Goal: Task Accomplishment & Management: Use online tool/utility

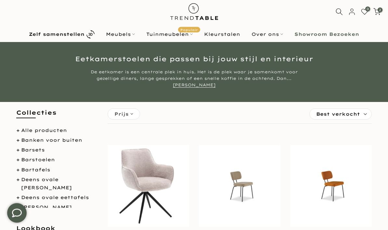
scroll to position [13, 0]
click at [76, 32] on b "Zelf samenstellen" at bounding box center [57, 34] width 56 height 5
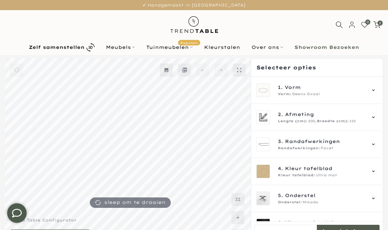
click at [376, 88] on icon at bounding box center [373, 89] width 5 height 5
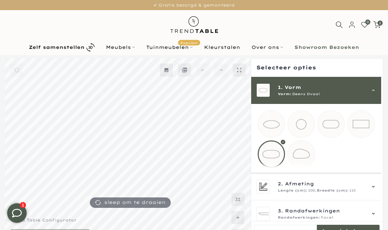
click at [276, 154] on div at bounding box center [271, 153] width 27 height 27
click at [380, 193] on div "2. Afmeting Lengte (cm): 200, Breedte (cm): 110" at bounding box center [316, 186] width 130 height 27
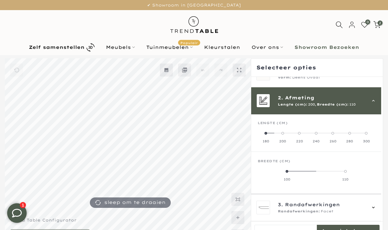
scroll to position [27, 0]
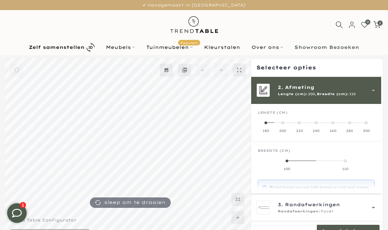
click at [266, 125] on label "180" at bounding box center [266, 126] width 17 height 13
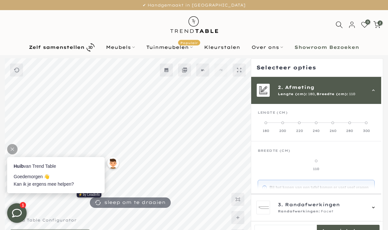
scroll to position [42, 0]
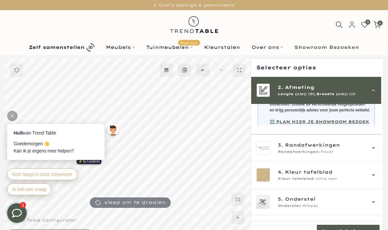
click at [380, 152] on div "3. Randafwerkingen Randafwerkingen: Facet" at bounding box center [316, 147] width 130 height 27
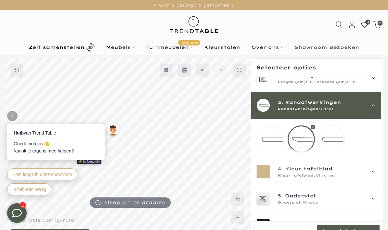
scroll to position [37, 0]
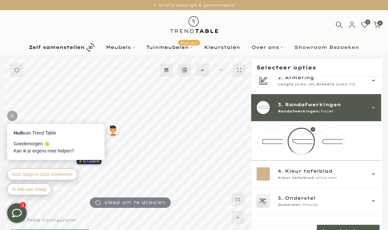
click at [337, 141] on mmq-loader at bounding box center [331, 141] width 27 height 27
click at [376, 176] on icon at bounding box center [373, 173] width 5 height 5
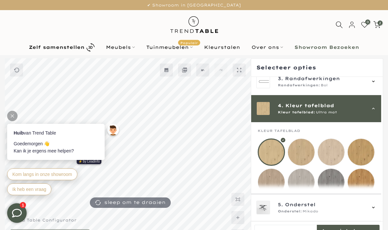
scroll to position [81, 0]
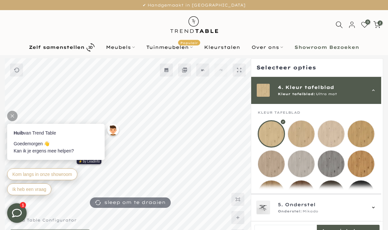
click at [335, 131] on mmq-loader at bounding box center [331, 133] width 27 height 27
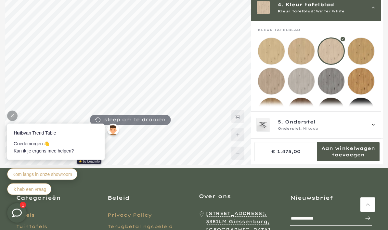
scroll to position [83, 0]
click at [380, 138] on div "5. Onderstel Onderstel: Mikado" at bounding box center [316, 124] width 130 height 27
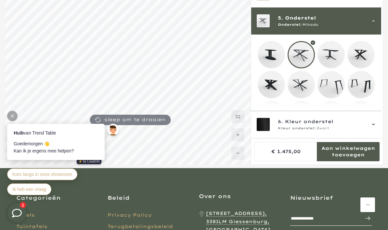
scroll to position [108, 0]
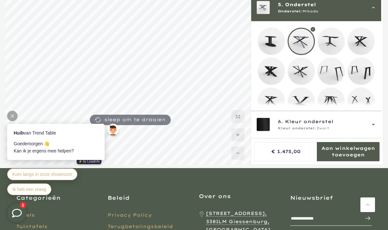
click at [304, 76] on mmq-loader at bounding box center [301, 71] width 27 height 27
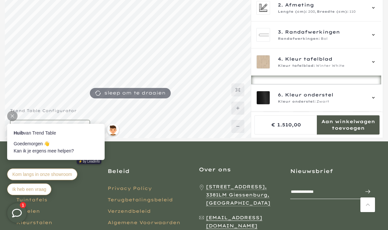
click at [371, 112] on div "6. Kleur onderstel Kleur onderstel: Zwart" at bounding box center [316, 98] width 130 height 27
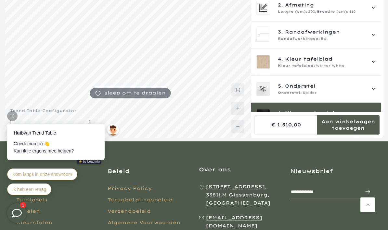
click at [15, 114] on div at bounding box center [12, 116] width 10 height 10
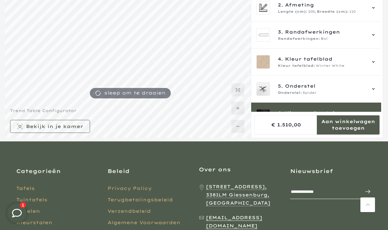
scroll to position [58, 0]
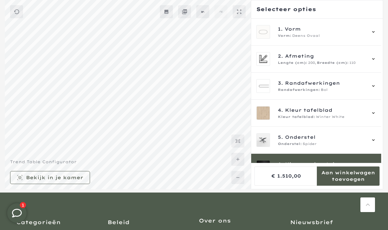
click at [82, 184] on mmq-button at bounding box center [50, 177] width 80 height 13
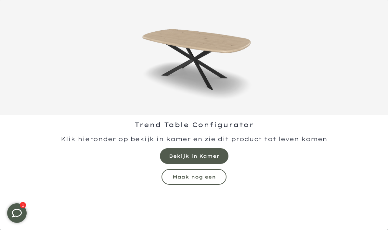
click at [209, 155] on mmq-formatted-message at bounding box center [194, 155] width 50 height 7
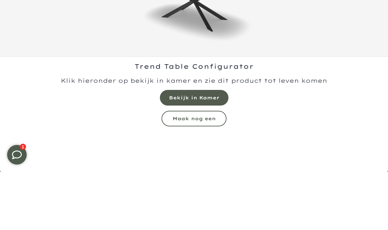
scroll to position [58, 0]
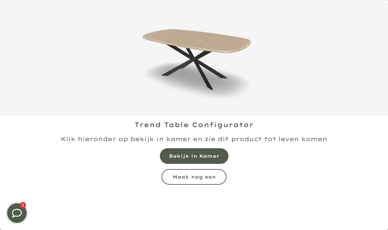
scroll to position [66, 0]
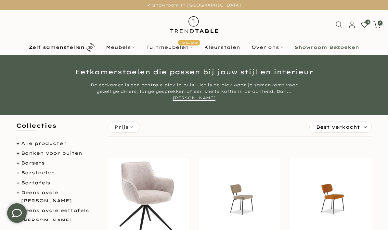
scroll to position [4, 0]
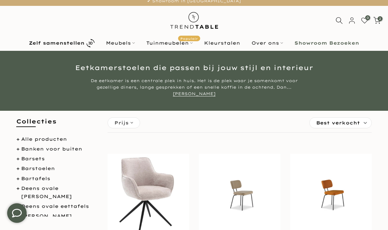
click at [72, 42] on b "Zelf samenstellen" at bounding box center [57, 43] width 56 height 5
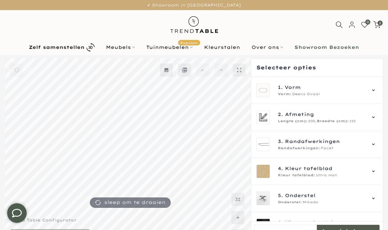
click at [375, 90] on icon at bounding box center [373, 90] width 3 height 2
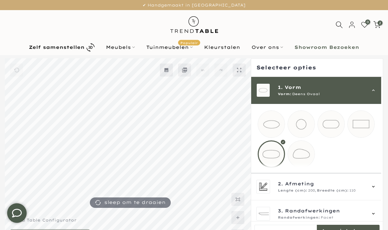
click at [368, 125] on mmq-loader at bounding box center [361, 124] width 27 height 27
click at [381, 190] on div "2. Afmeting Lengte (cm): 200, Breedte (cm): 110" at bounding box center [316, 186] width 130 height 27
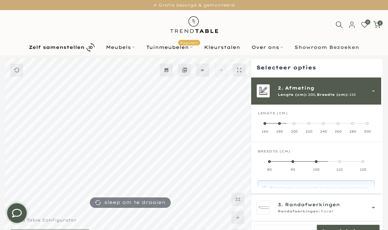
scroll to position [27, 0]
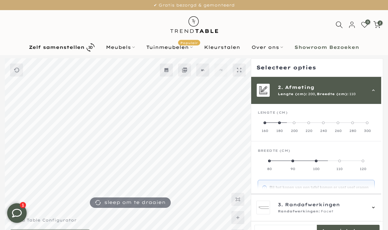
click at [268, 124] on label "160" at bounding box center [265, 126] width 15 height 13
click at [351, 161] on label "90" at bounding box center [345, 164] width 59 height 13
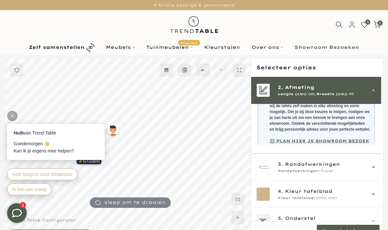
scroll to position [120, 0]
click at [381, 172] on div "3. Randafwerkingen Randafwerkingen: Facet" at bounding box center [316, 166] width 130 height 27
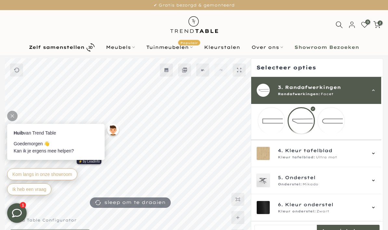
scroll to position [37, 0]
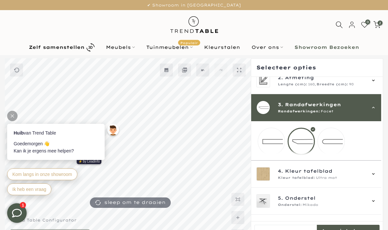
click at [341, 144] on mmq-loader at bounding box center [331, 141] width 27 height 27
click at [379, 181] on div "4. Kleur tafelblad Kleur tafelblad: Ultra mat" at bounding box center [316, 173] width 130 height 27
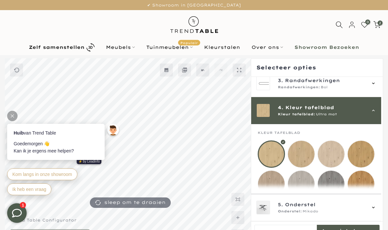
scroll to position [81, 0]
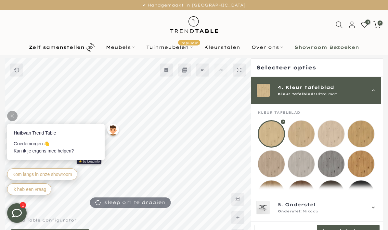
click at [276, 165] on mmq-loader at bounding box center [271, 163] width 27 height 27
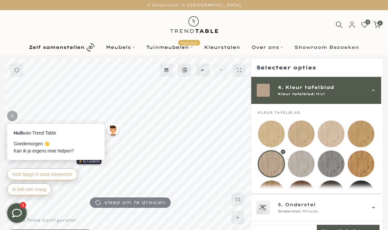
click at [16, 114] on div at bounding box center [12, 116] width 10 height 10
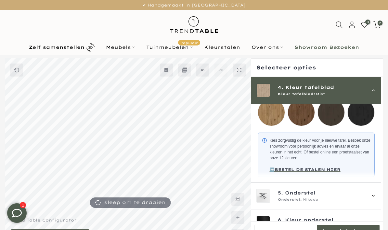
scroll to position [159, 0]
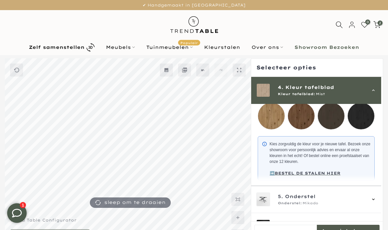
click at [376, 202] on icon at bounding box center [373, 198] width 5 height 5
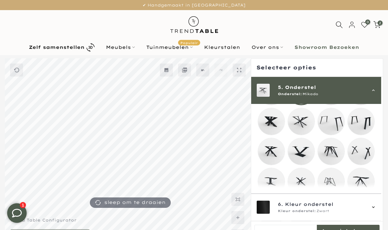
scroll to position [140, 0]
click at [306, 185] on mmq-loader at bounding box center [301, 181] width 27 height 27
click at [304, 125] on mmq-loader at bounding box center [301, 121] width 27 height 27
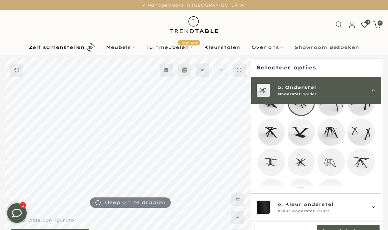
scroll to position [44, 0]
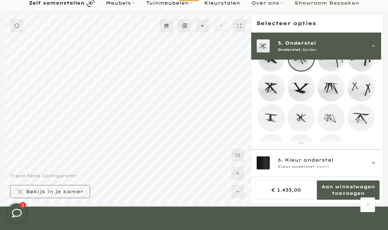
click at [75, 194] on mmq-formatted-message at bounding box center [54, 191] width 57 height 7
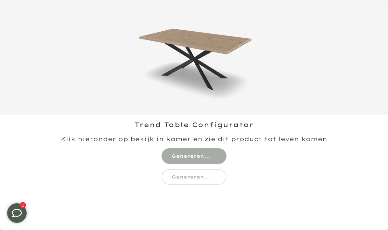
click at [186, 153] on div "Trend Table Configurator" at bounding box center [194, 172] width 388 height 115
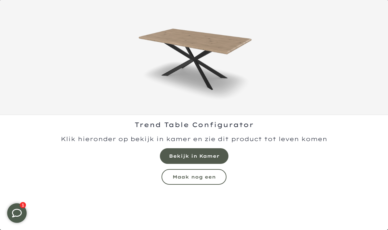
click at [218, 156] on mmq-formatted-message at bounding box center [194, 155] width 50 height 7
click at [206, 177] on mmq-formatted-message at bounding box center [194, 177] width 43 height 6
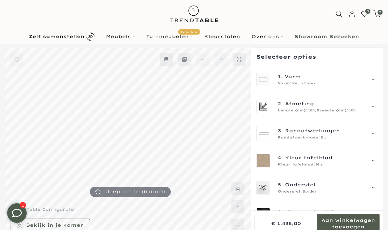
click at [377, 7] on div "0 2 / €2.815,00" at bounding box center [194, 14] width 388 height 30
click at [376, 13] on icon at bounding box center [377, 13] width 7 height 7
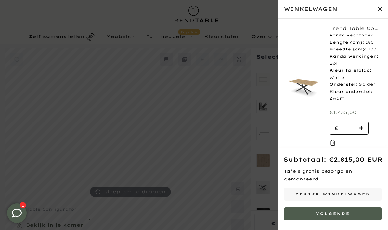
click at [382, 7] on button "Sluit winkelwagen" at bounding box center [380, 9] width 16 height 16
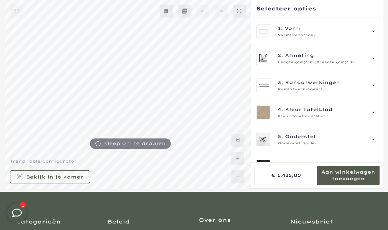
scroll to position [60, 0]
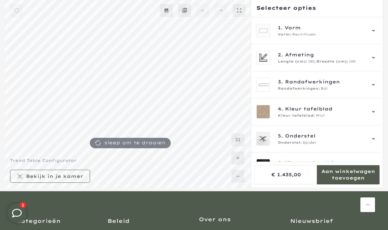
click at [328, 114] on div "Kleur tafelblad: Mist" at bounding box center [322, 115] width 88 height 5
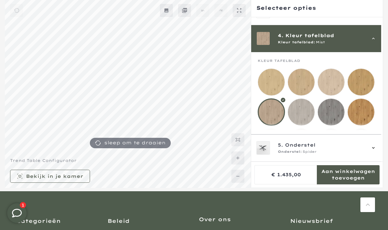
scroll to position [81, 0]
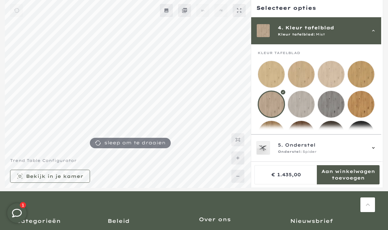
click at [369, 77] on mmq-loader at bounding box center [361, 74] width 27 height 27
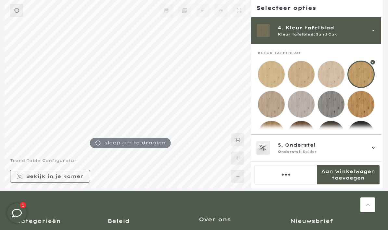
scroll to position [86, 0]
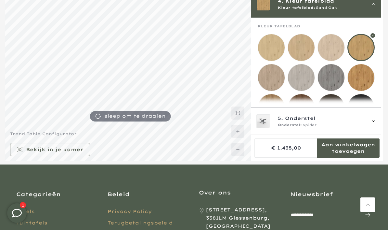
click at [270, 114] on mmq-loader at bounding box center [271, 107] width 27 height 27
click at [361, 76] on mmq-loader at bounding box center [361, 77] width 27 height 27
click at [365, 52] on mmq-loader at bounding box center [361, 47] width 27 height 27
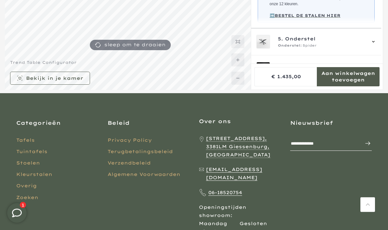
scroll to position [157, 0]
click at [70, 81] on mmq-formatted-message at bounding box center [54, 78] width 57 height 7
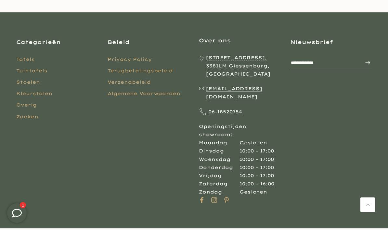
scroll to position [150, 0]
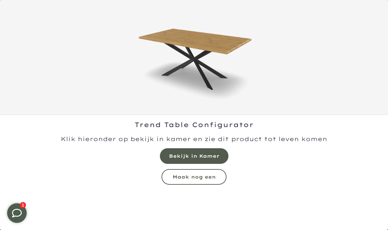
click at [207, 154] on mmq-formatted-message at bounding box center [194, 155] width 50 height 7
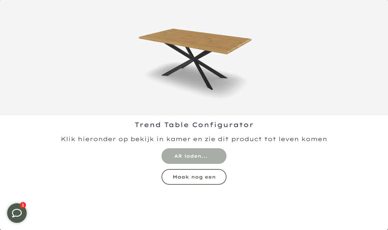
scroll to position [0, 0]
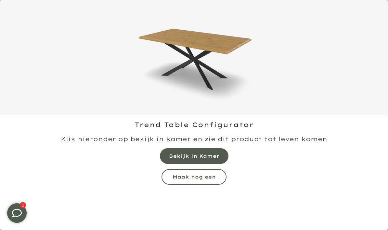
click at [204, 153] on mmq-formatted-message at bounding box center [194, 155] width 50 height 7
